Goal: Task Accomplishment & Management: Complete application form

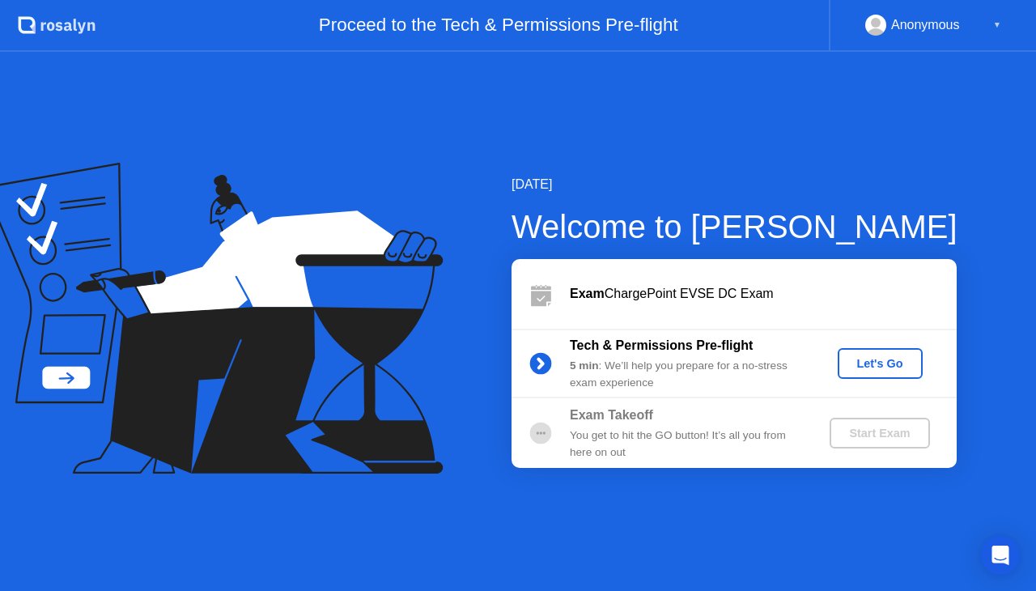
click at [879, 366] on div "Let's Go" at bounding box center [880, 363] width 72 height 13
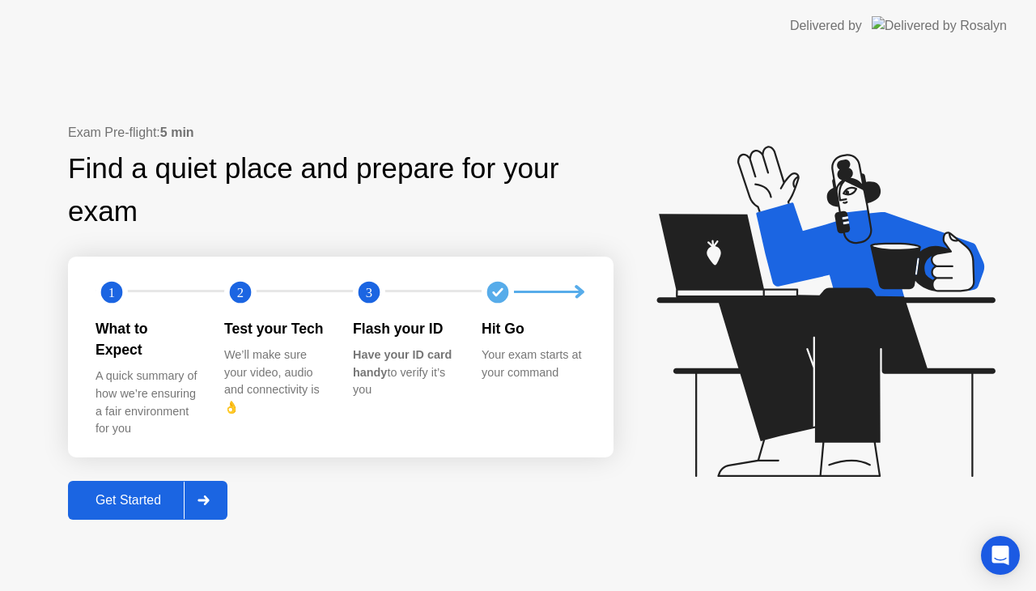
click at [136, 496] on div "Get Started" at bounding box center [128, 500] width 111 height 15
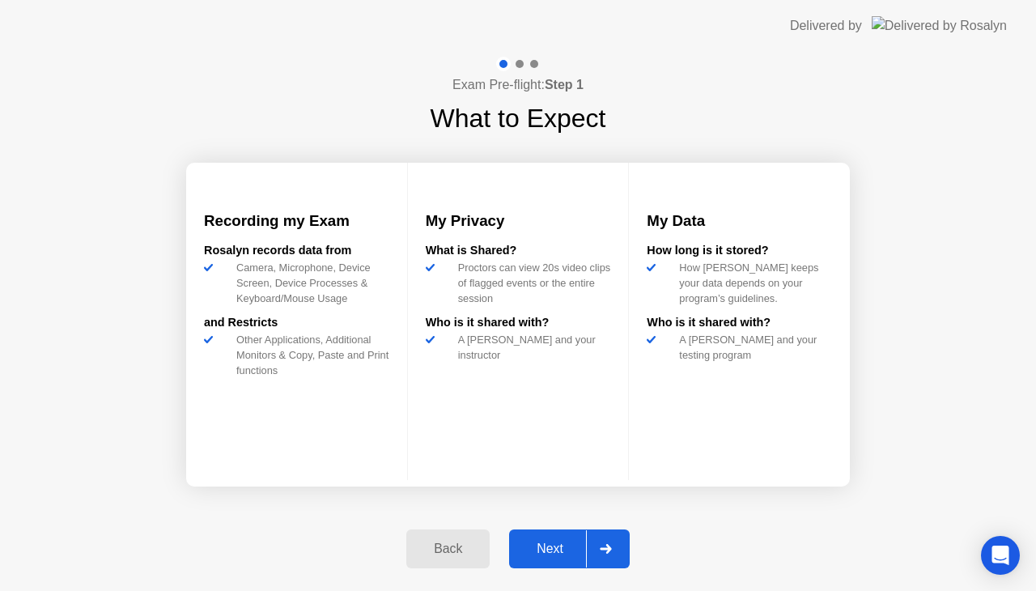
click at [554, 543] on div "Next" at bounding box center [550, 548] width 72 height 15
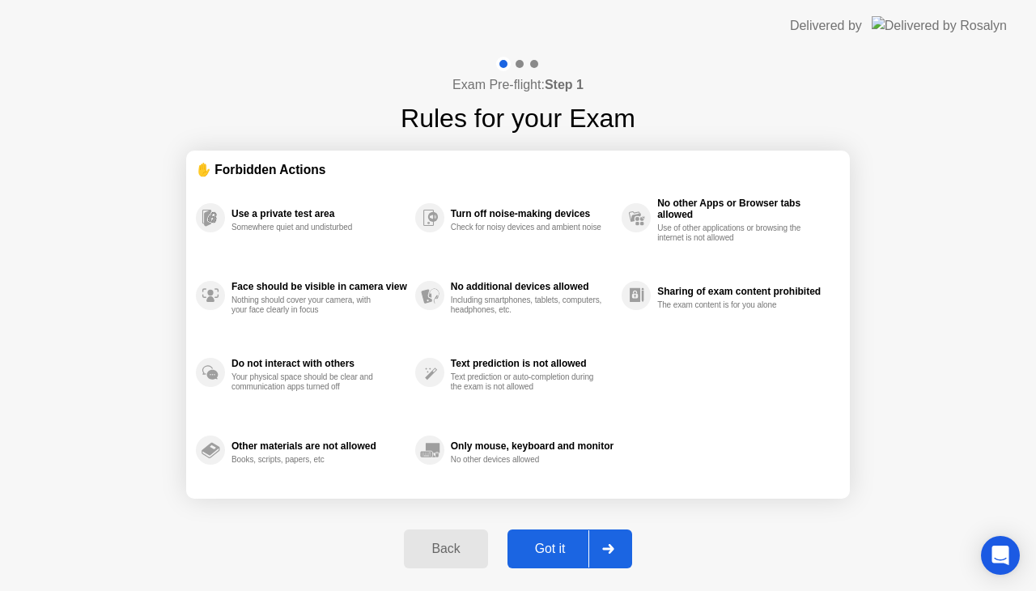
click at [546, 550] on div "Got it" at bounding box center [550, 548] width 76 height 15
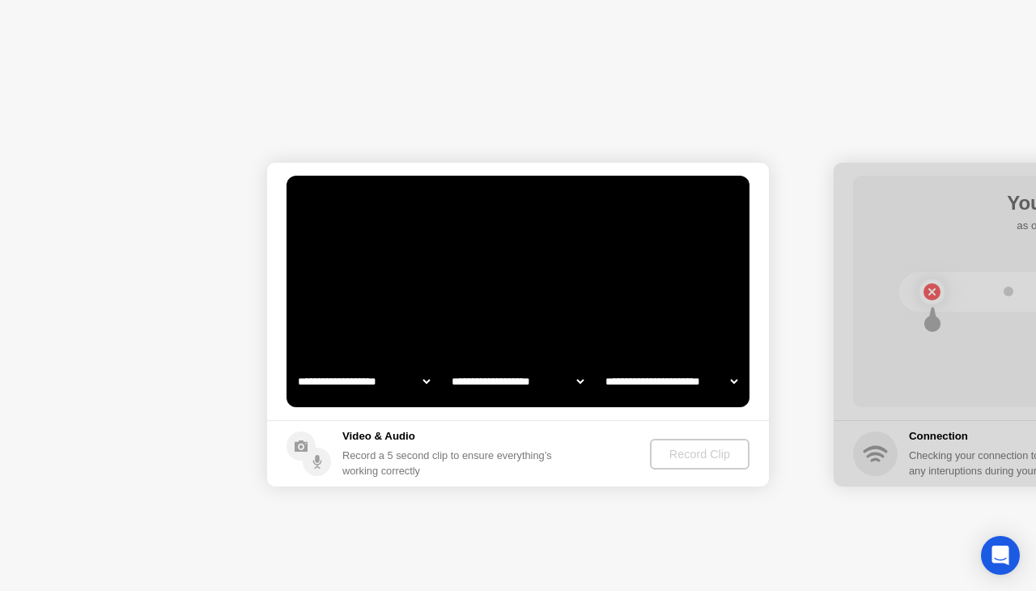
select select "**********"
select select "*******"
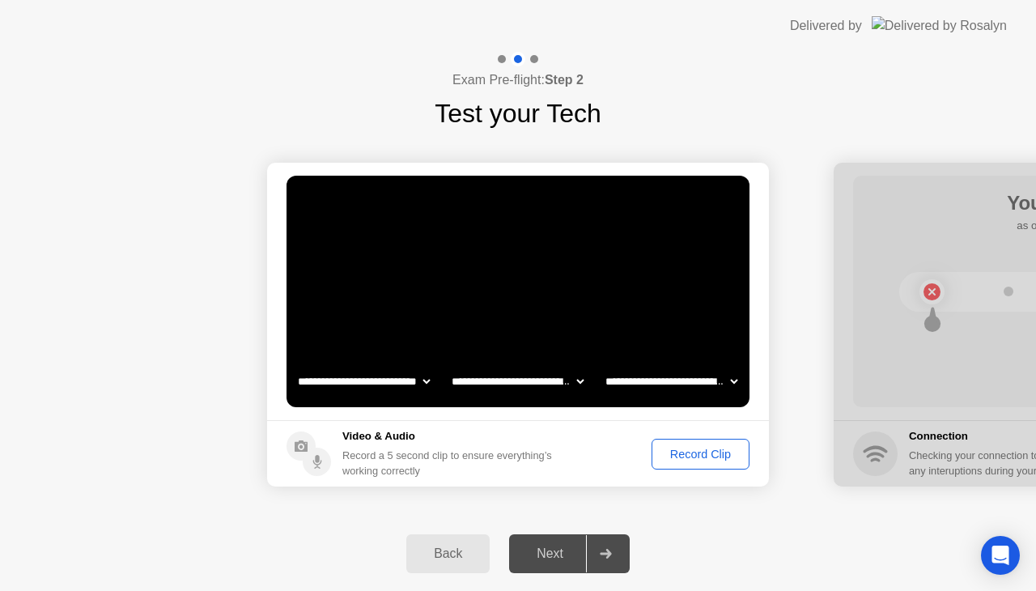
click at [688, 452] on div "Record Clip" at bounding box center [700, 454] width 87 height 13
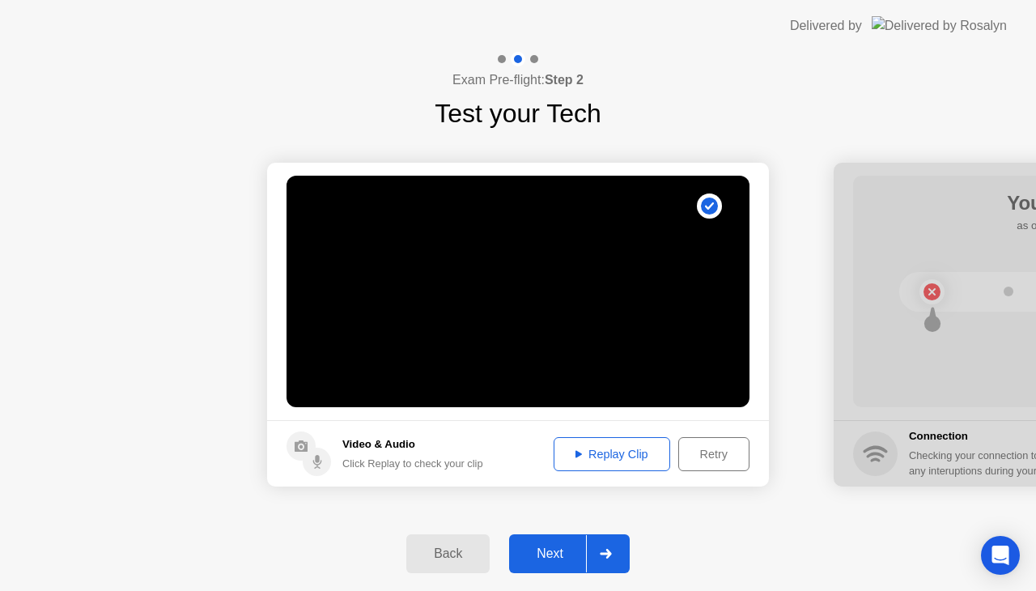
click at [615, 458] on div "Replay Clip" at bounding box center [611, 454] width 105 height 13
click at [714, 454] on div "Retry" at bounding box center [714, 454] width 60 height 13
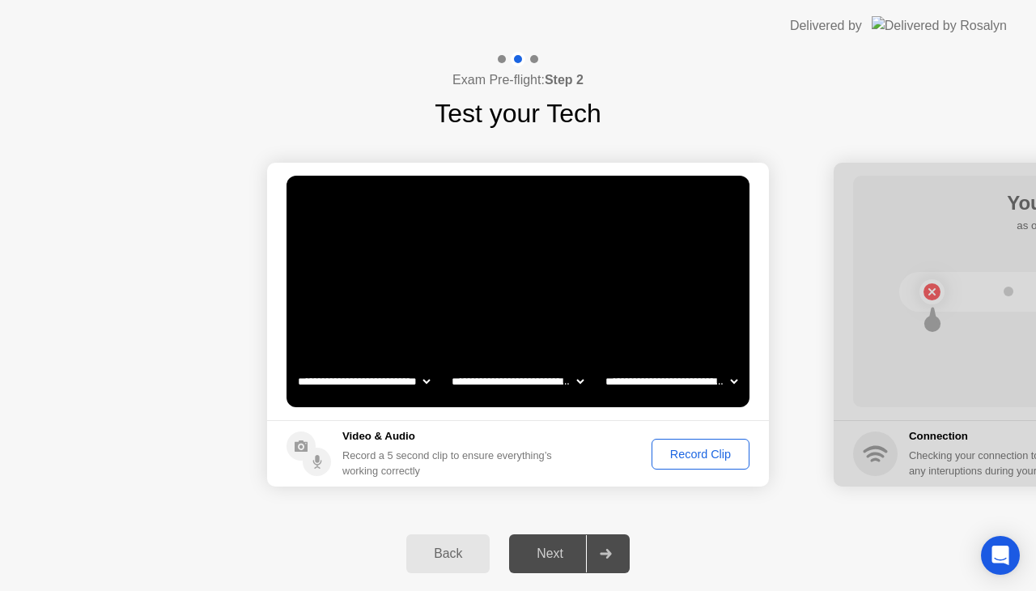
click at [697, 462] on button "Record Clip" at bounding box center [700, 454] width 98 height 31
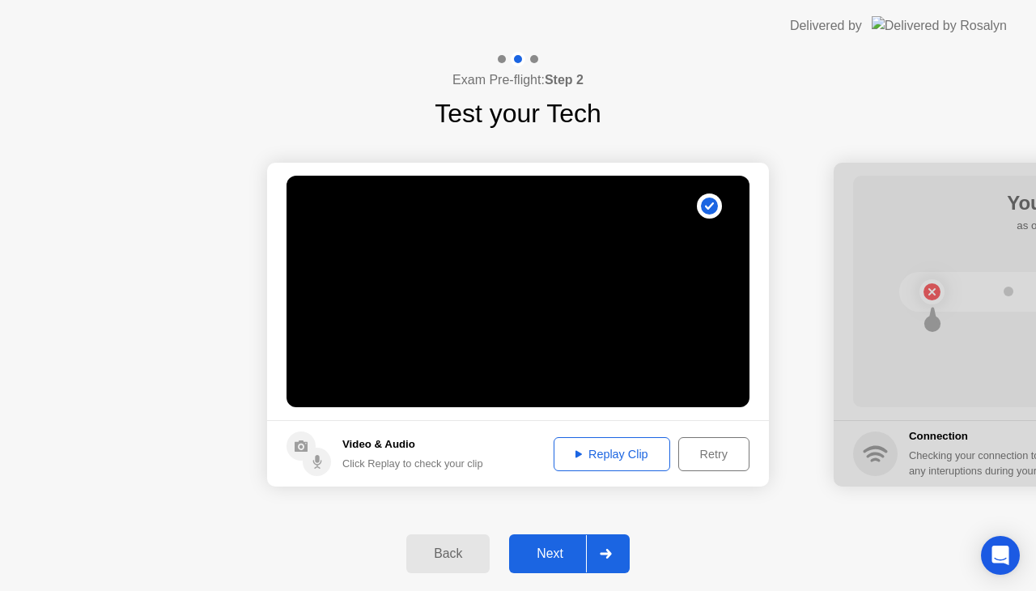
click at [604, 460] on div "Replay Clip" at bounding box center [611, 454] width 105 height 13
click at [552, 555] on div "Next" at bounding box center [550, 553] width 72 height 15
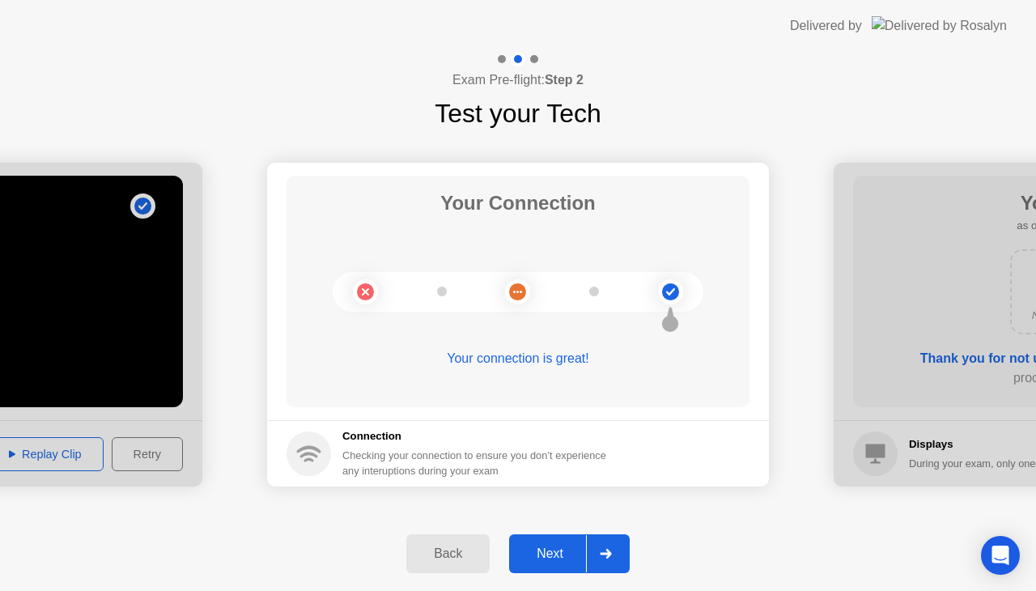
click at [555, 550] on div "Next" at bounding box center [550, 553] width 72 height 15
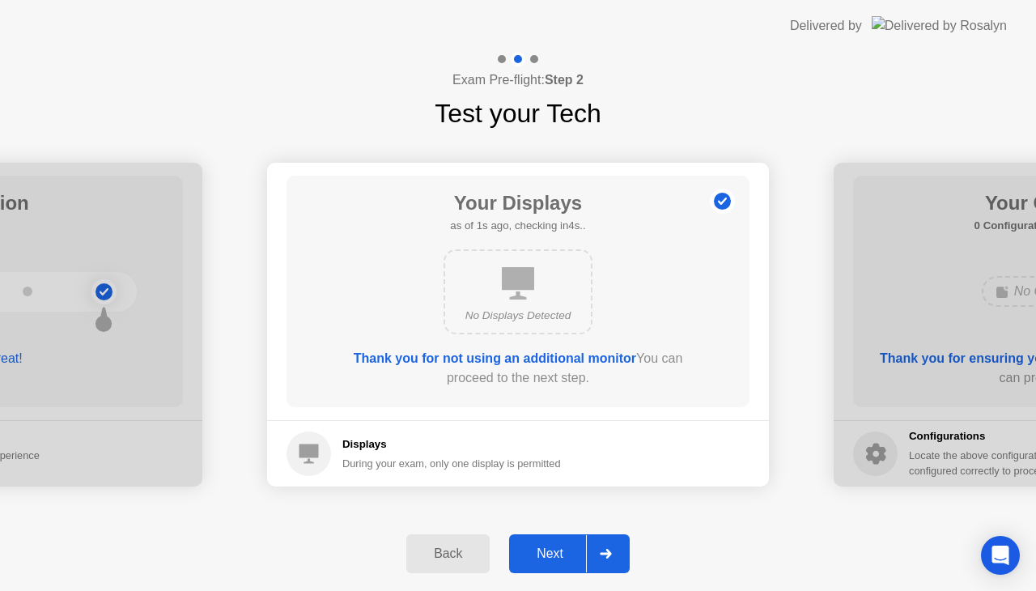
click at [555, 550] on div "Next" at bounding box center [550, 553] width 72 height 15
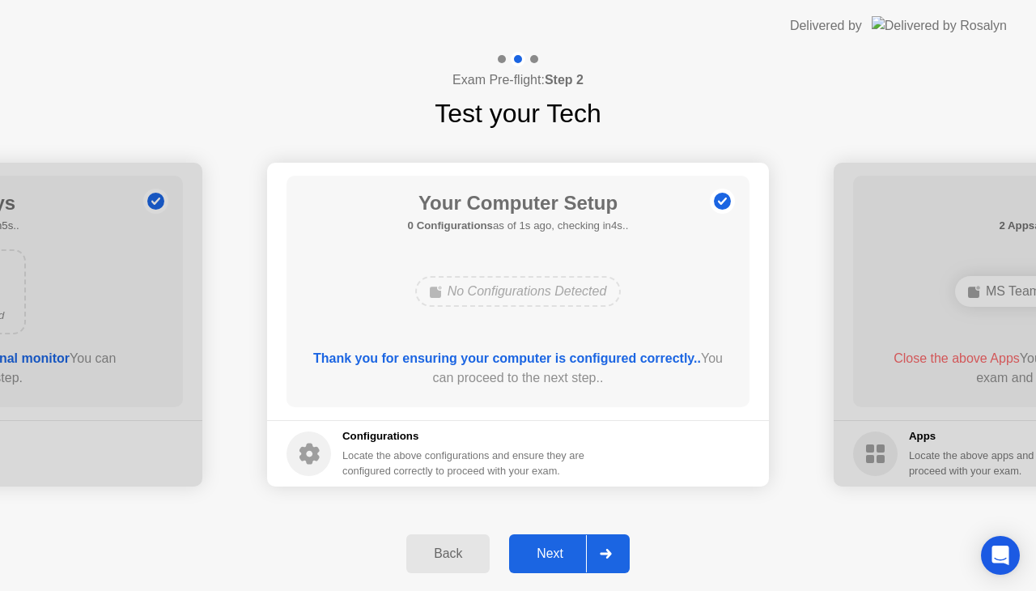
click at [555, 550] on div "Next" at bounding box center [550, 553] width 72 height 15
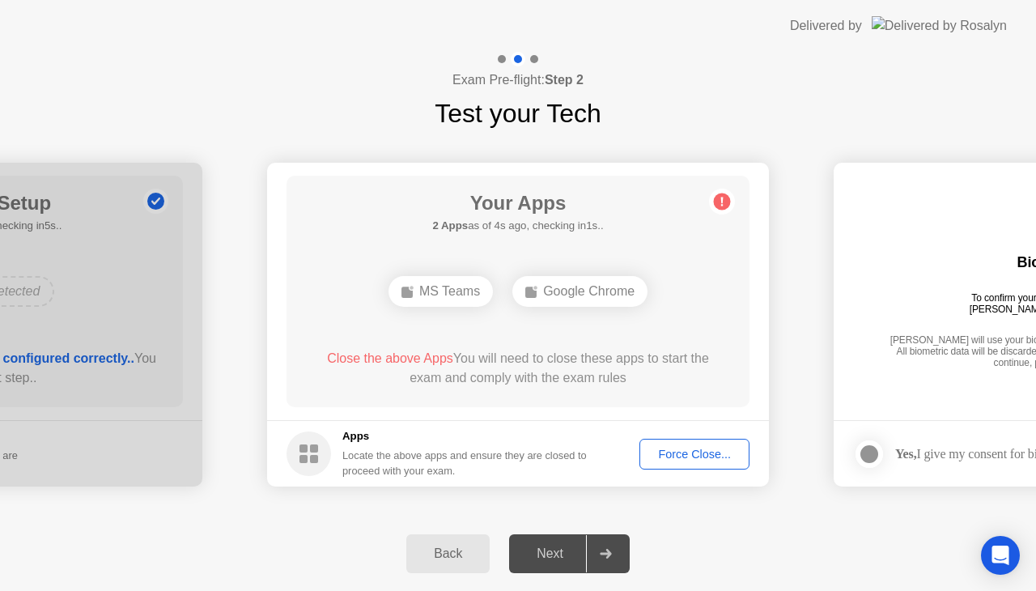
click at [690, 452] on div "Force Close..." at bounding box center [694, 454] width 99 height 13
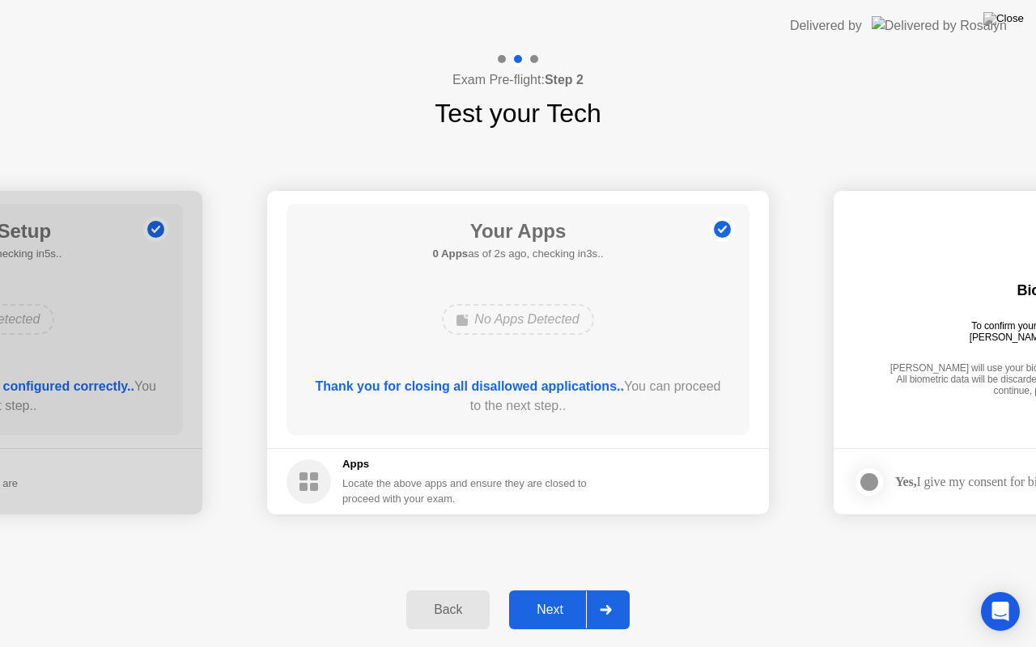
click at [547, 590] on div "Next" at bounding box center [550, 610] width 72 height 15
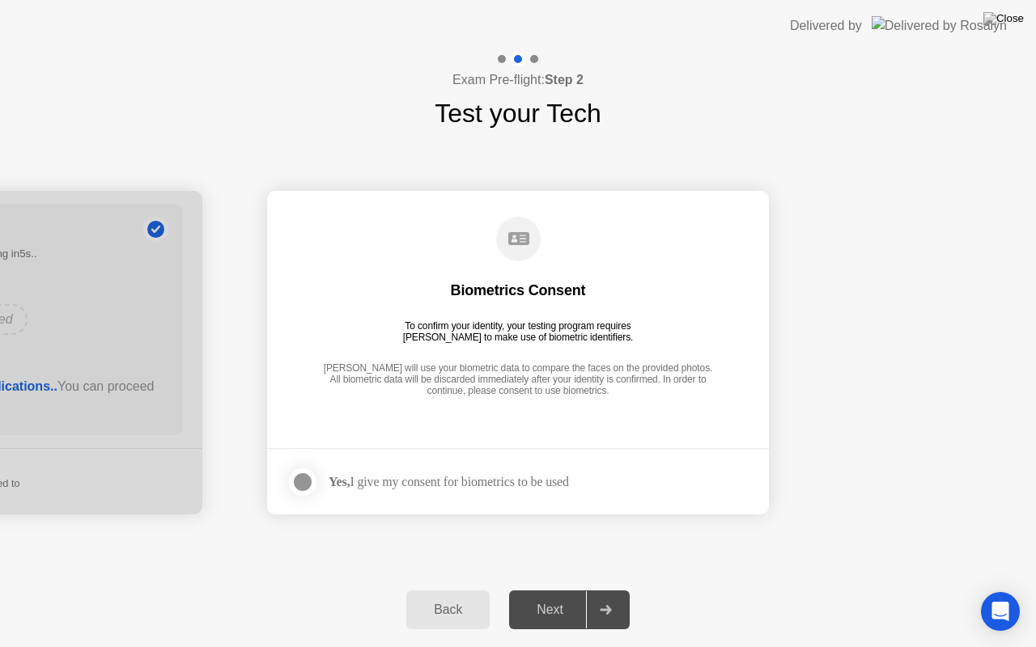
click at [303, 477] on div at bounding box center [302, 482] width 19 height 19
click at [560, 590] on div "Next" at bounding box center [550, 610] width 72 height 15
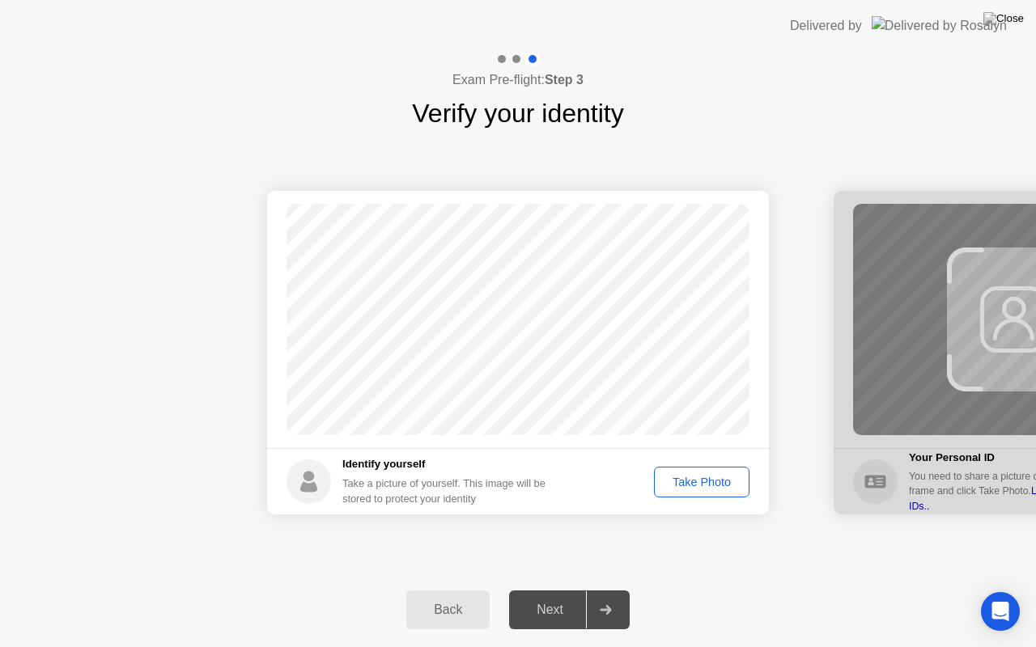
click at [694, 484] on div "Take Photo" at bounding box center [702, 482] width 84 height 13
click at [540, 590] on div "Next" at bounding box center [550, 610] width 72 height 15
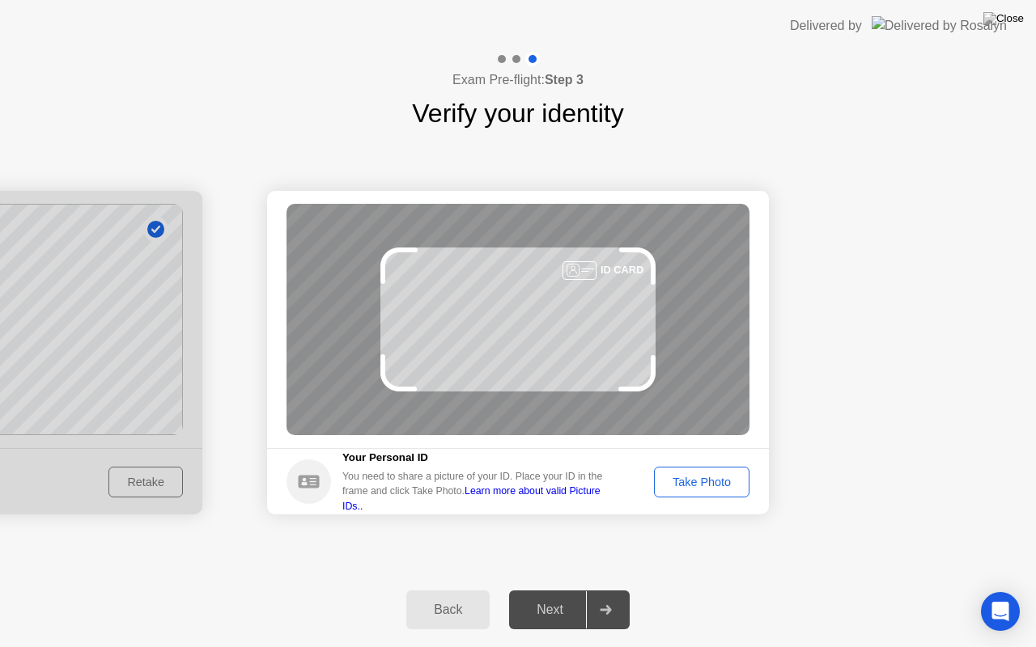
click at [700, 497] on button "Take Photo" at bounding box center [701, 482] width 95 height 31
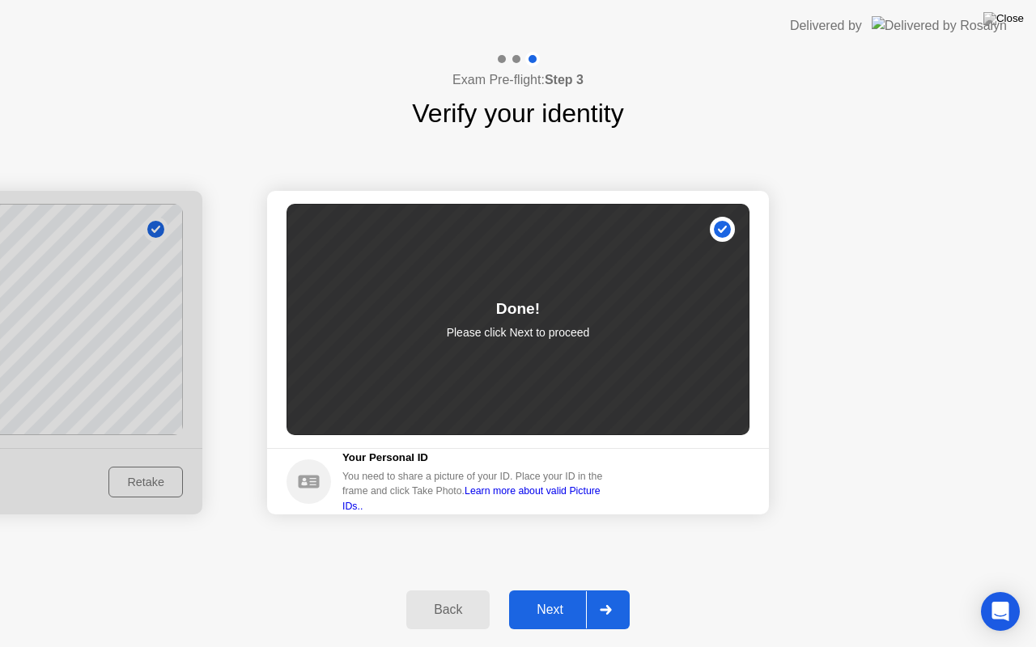
click at [557, 590] on div "Next" at bounding box center [550, 610] width 72 height 15
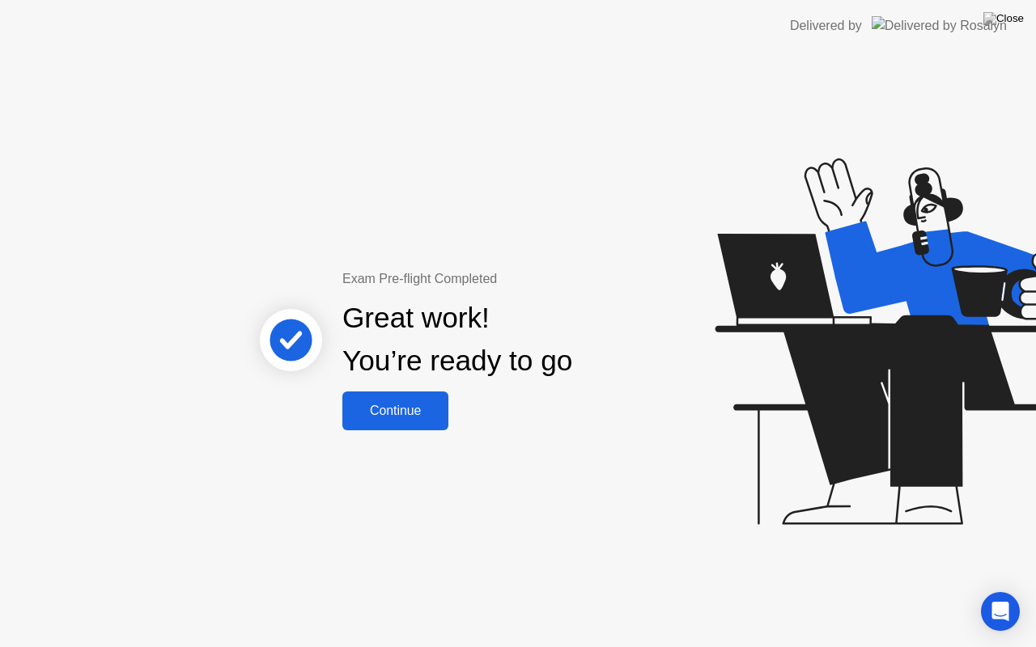
click at [397, 404] on div "Continue" at bounding box center [395, 411] width 96 height 15
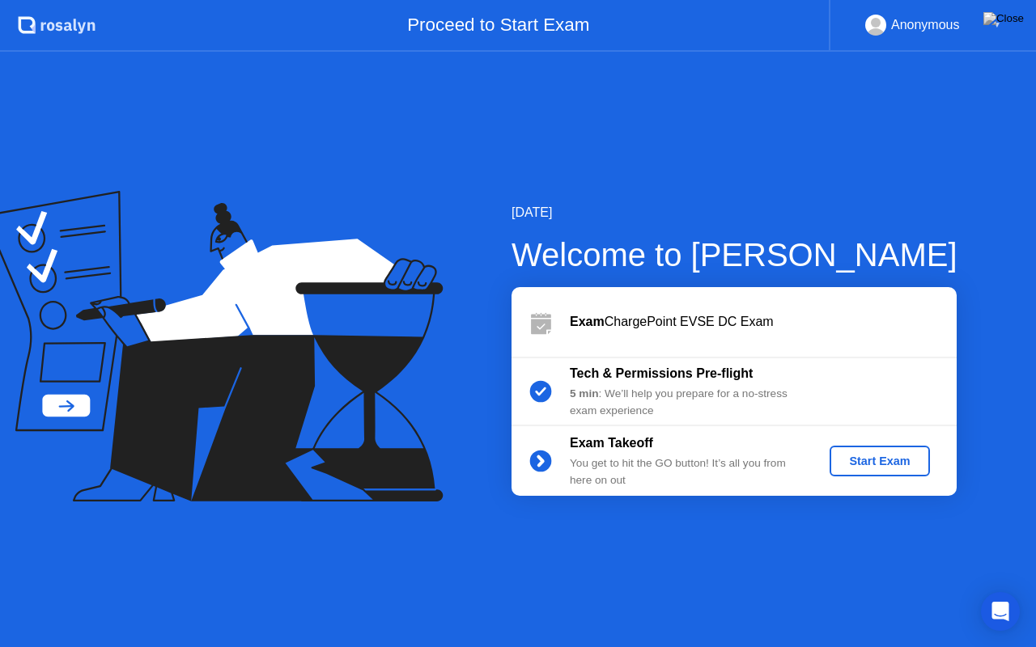
click at [860, 458] on div "Start Exam" at bounding box center [879, 461] width 87 height 13
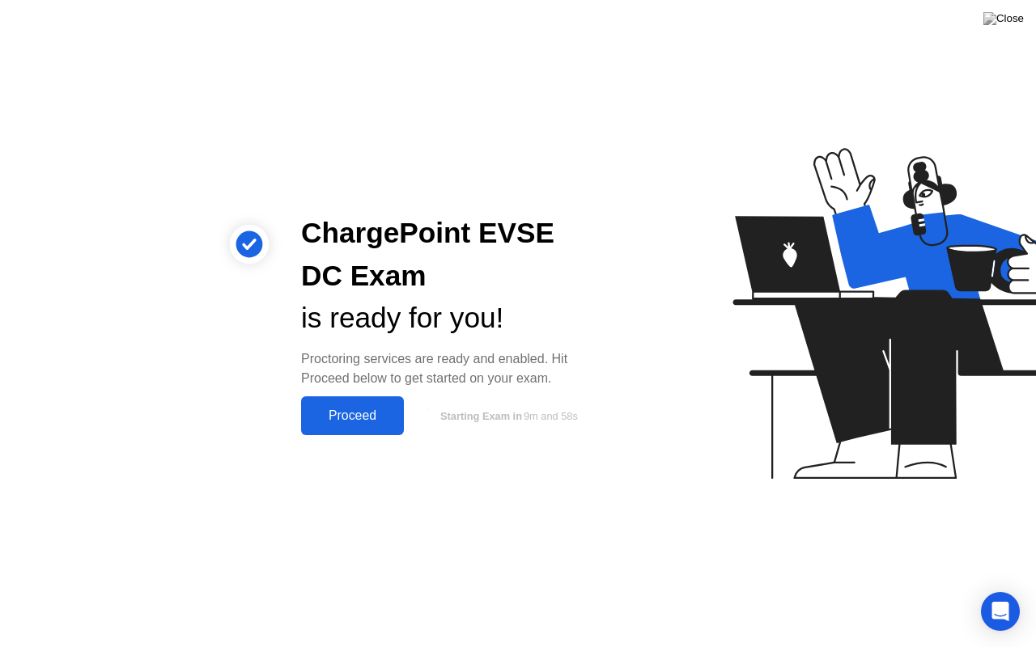
click at [359, 412] on div "Proceed" at bounding box center [352, 416] width 93 height 15
